Goal: Navigation & Orientation: Find specific page/section

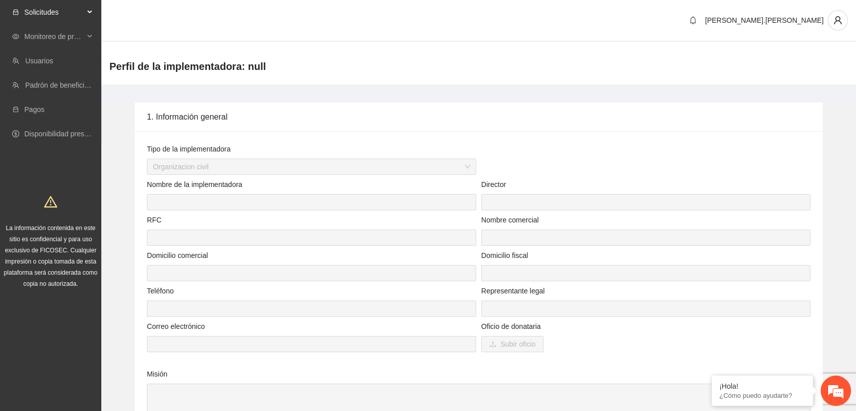
click at [58, 11] on span "Solicitudes" at bounding box center [54, 12] width 60 height 20
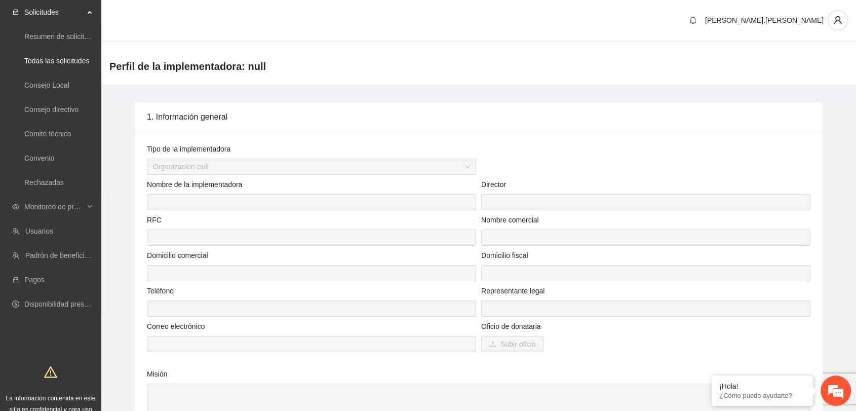
drag, startPoint x: 148, startPoint y: 47, endPoint x: 134, endPoint y: 28, distance: 23.1
click at [134, 28] on div "[PERSON_NAME].[PERSON_NAME]" at bounding box center [478, 21] width 755 height 42
click at [50, 205] on span "Monitoreo de proyectos" at bounding box center [54, 207] width 60 height 20
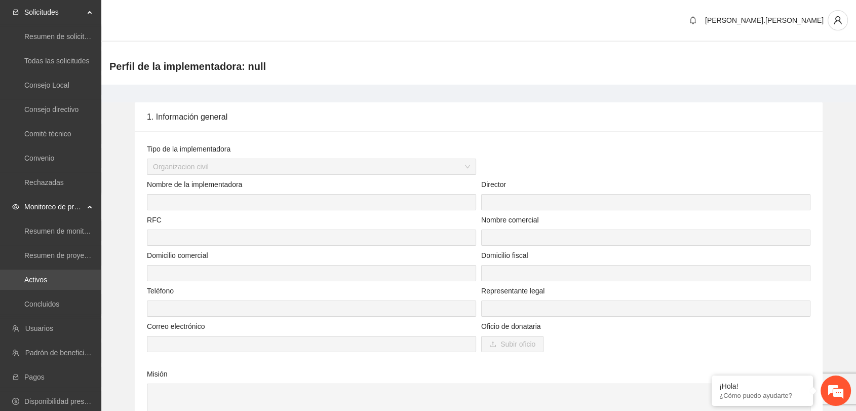
click at [36, 284] on link "Activos" at bounding box center [35, 280] width 23 height 8
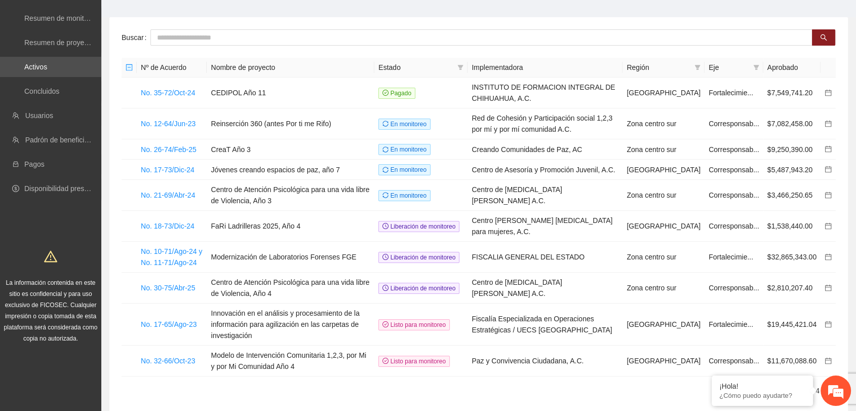
scroll to position [45, 0]
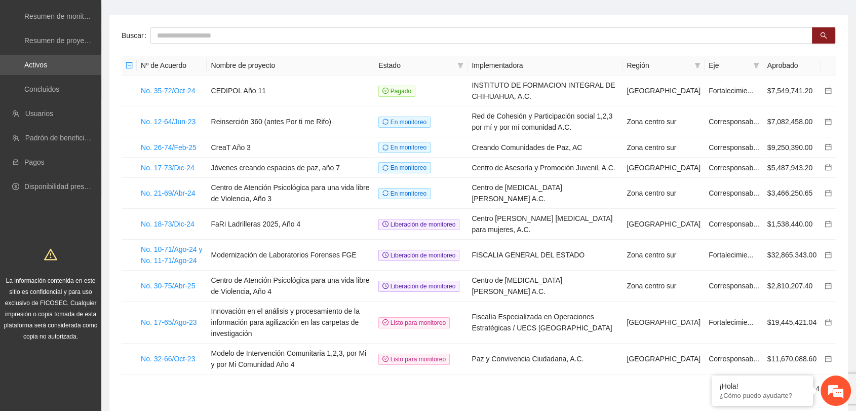
click at [793, 383] on link "2" at bounding box center [793, 388] width 11 height 11
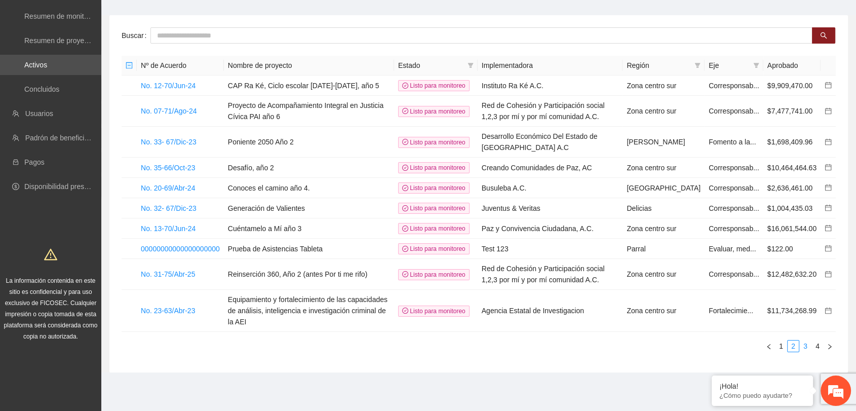
click at [806, 351] on link "3" at bounding box center [805, 345] width 11 height 11
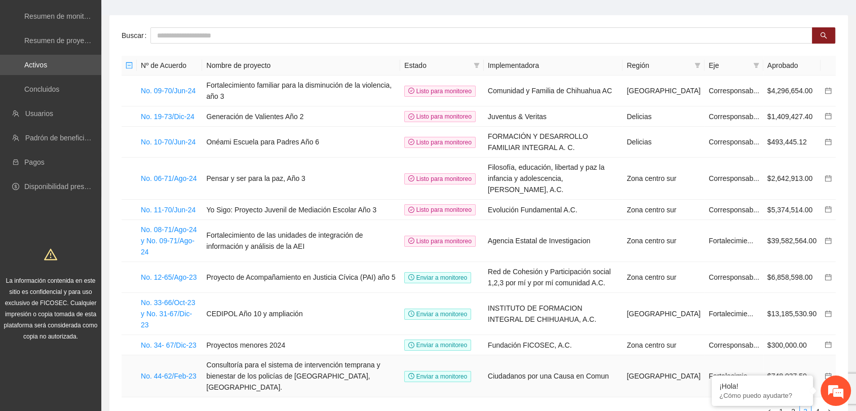
scroll to position [85, 0]
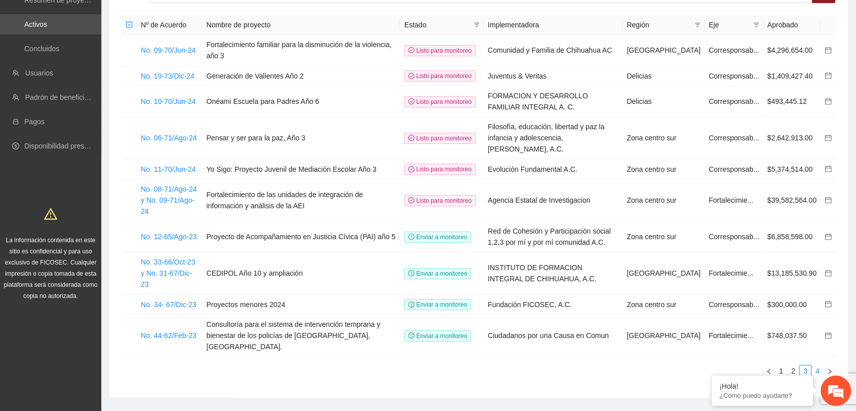
click at [816, 365] on link "4" at bounding box center [817, 370] width 11 height 11
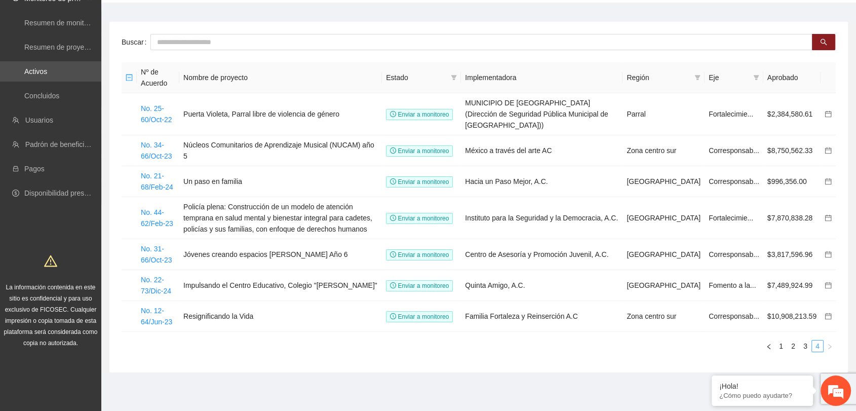
scroll to position [37, 0]
click at [778, 346] on link "1" at bounding box center [780, 346] width 11 height 11
